Goal: Transaction & Acquisition: Purchase product/service

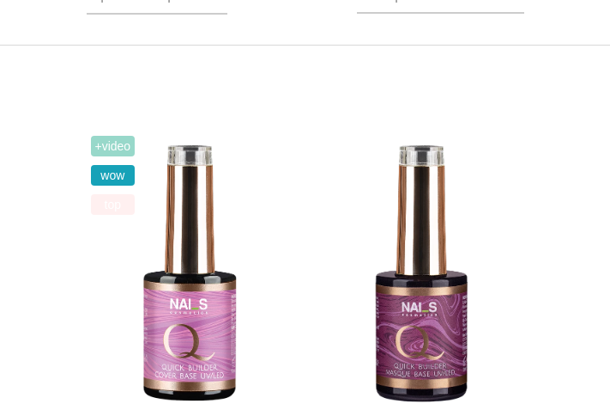
scroll to position [485, 0]
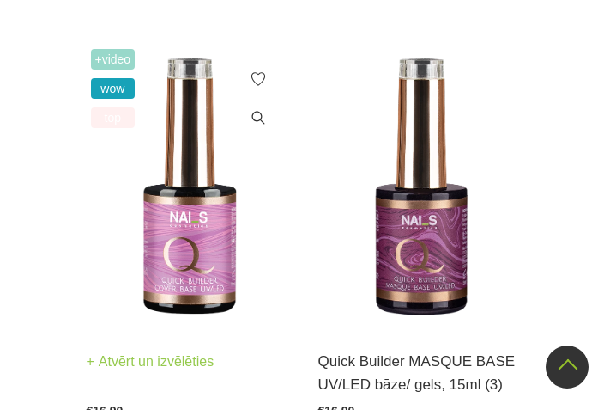
click at [189, 258] on img at bounding box center [190, 186] width 206 height 283
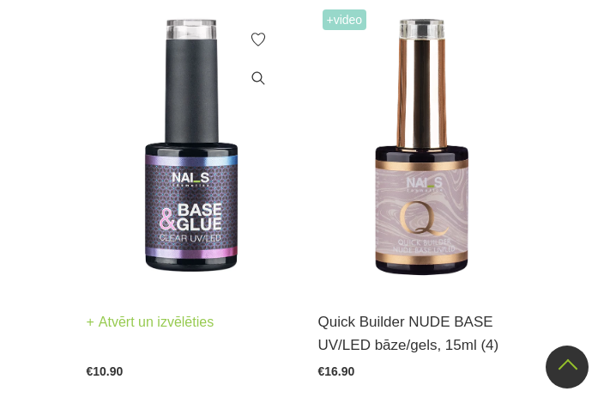
scroll to position [952, 0]
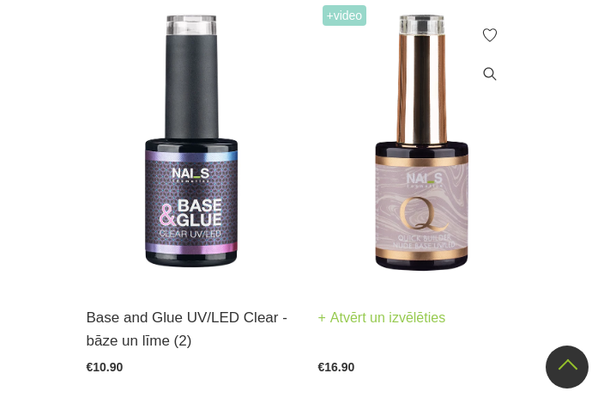
click at [393, 213] on img at bounding box center [422, 142] width 206 height 283
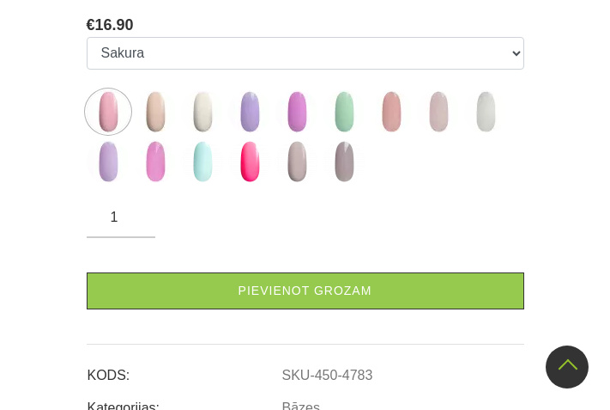
scroll to position [891, 0]
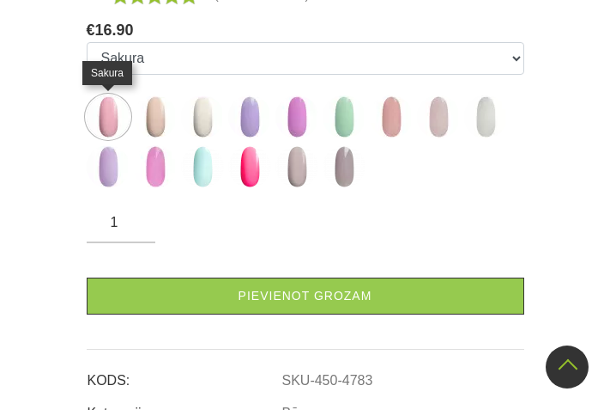
click at [107, 118] on img at bounding box center [108, 116] width 43 height 43
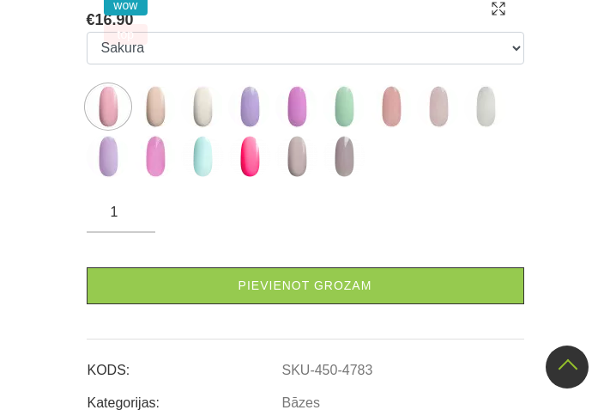
scroll to position [539, 0]
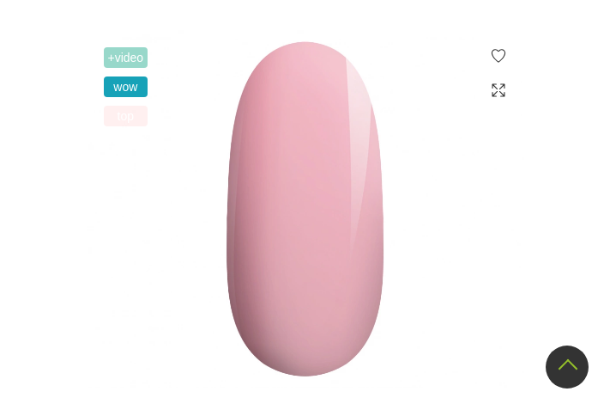
scroll to position [415, 0]
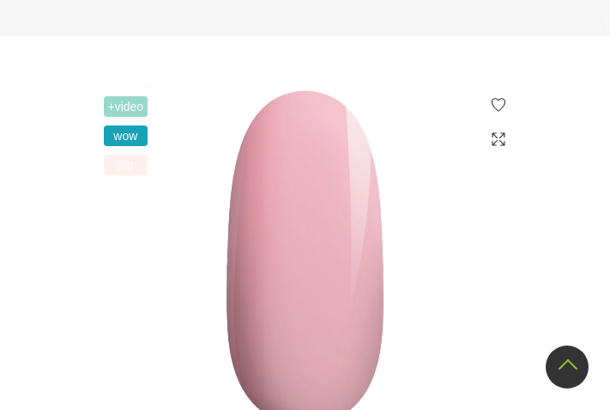
click at [128, 101] on span "+Video" at bounding box center [126, 106] width 45 height 21
click at [110, 102] on span "+Video" at bounding box center [126, 106] width 45 height 21
click at [300, 258] on img at bounding box center [306, 258] width 438 height 358
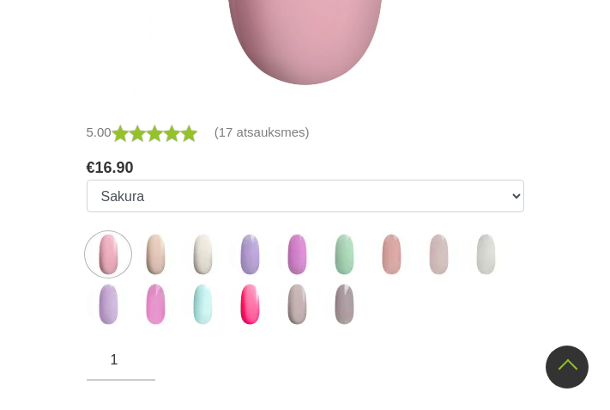
scroll to position [757, 0]
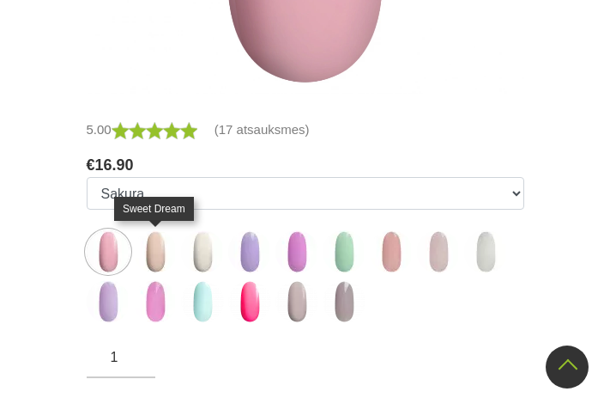
click at [152, 254] on img at bounding box center [155, 251] width 43 height 43
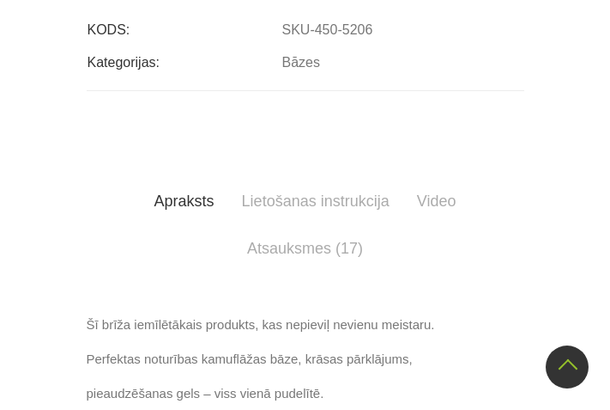
scroll to position [895, 0]
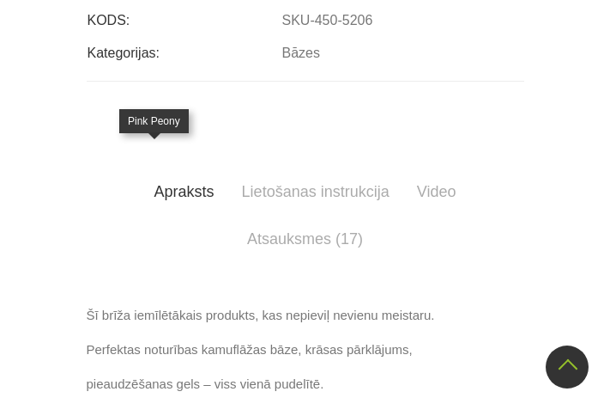
select select "4783"
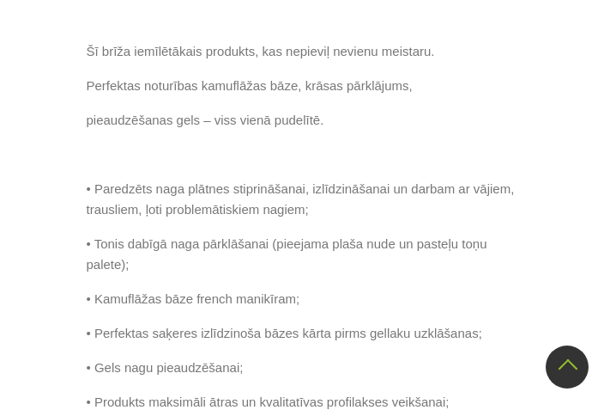
scroll to position [1528, 0]
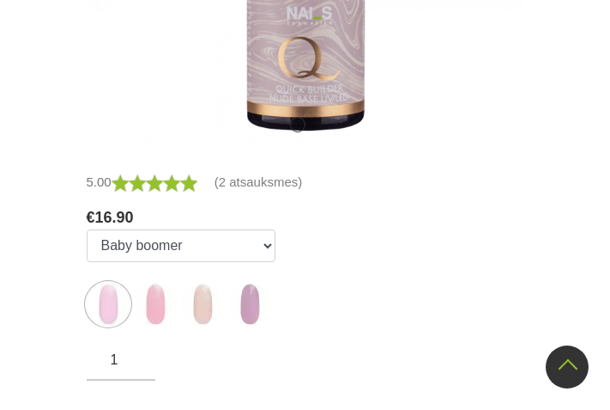
scroll to position [723, 0]
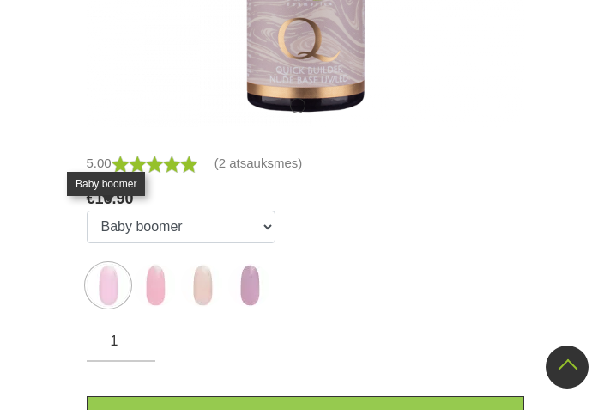
click at [120, 264] on img at bounding box center [108, 285] width 43 height 43
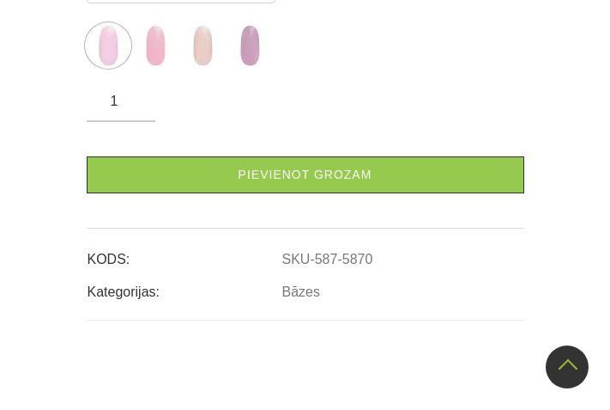
scroll to position [717, 0]
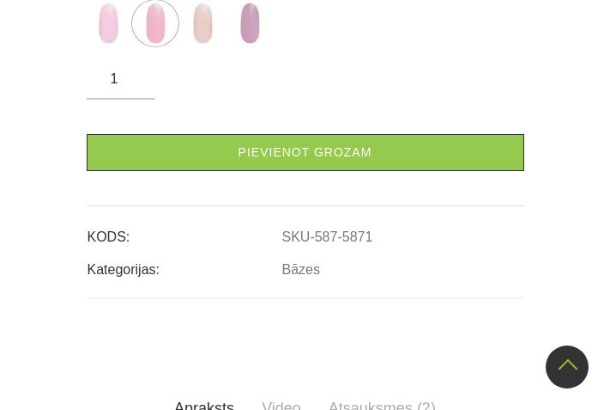
scroll to position [635, 0]
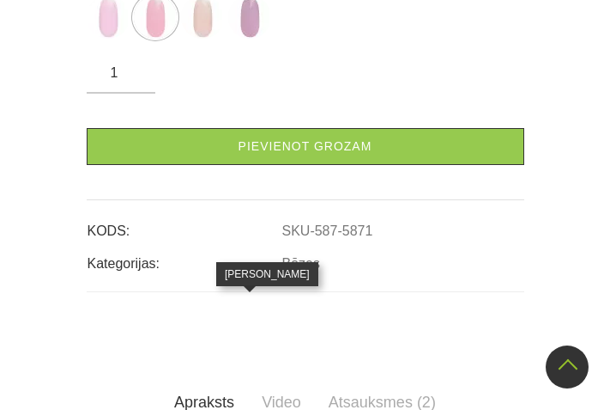
click at [245, 39] on img at bounding box center [249, 17] width 43 height 43
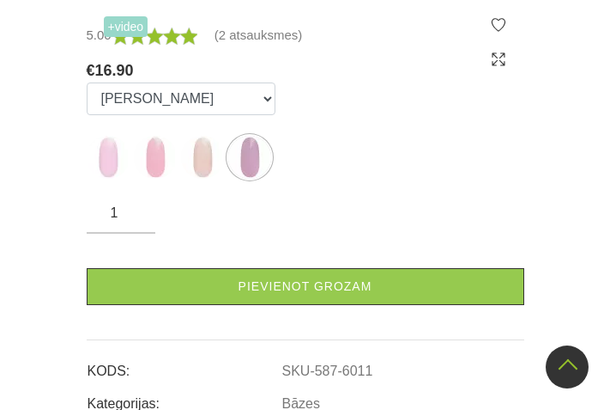
scroll to position [566, 0]
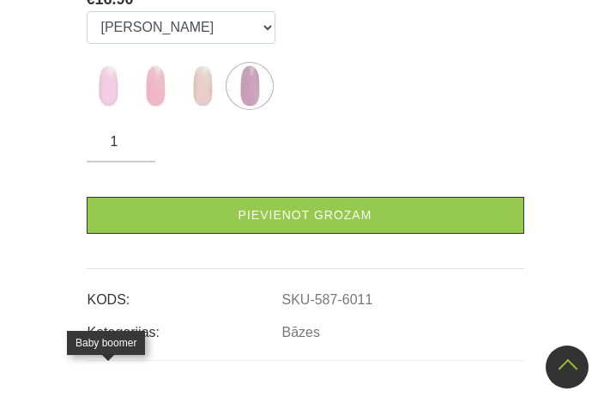
click at [112, 107] on img at bounding box center [108, 85] width 43 height 43
select select "5870"
